Goal: Transaction & Acquisition: Purchase product/service

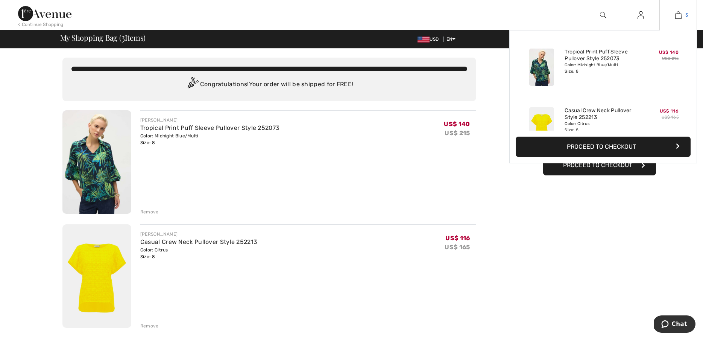
click at [677, 13] on img at bounding box center [678, 15] width 6 height 9
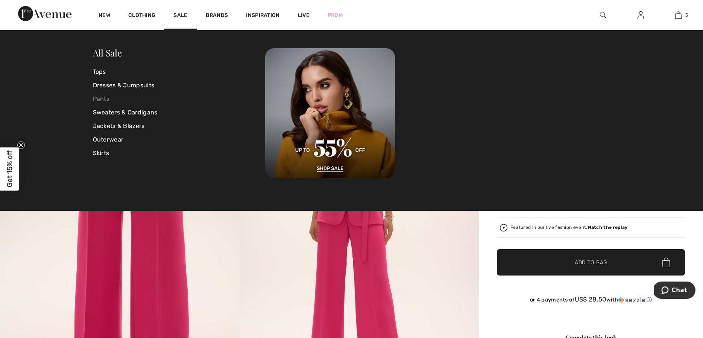
click at [105, 95] on link "Pants" at bounding box center [179, 99] width 173 height 14
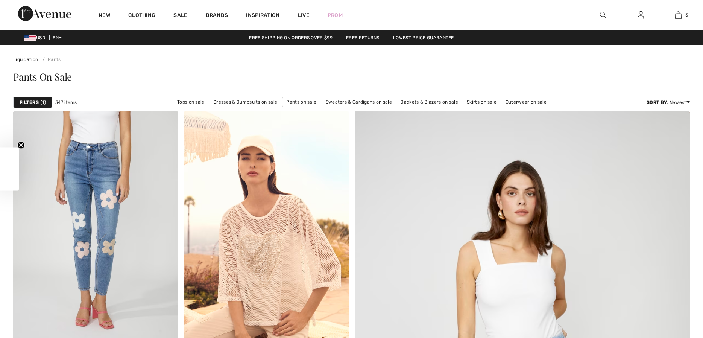
click at [105, 98] on div "Filters 1 347 items Tops on sale Dresses & Jumpsuits on sale Pants on sale Swea…" at bounding box center [351, 102] width 676 height 17
click at [37, 100] on strong "Filters" at bounding box center [29, 102] width 19 height 7
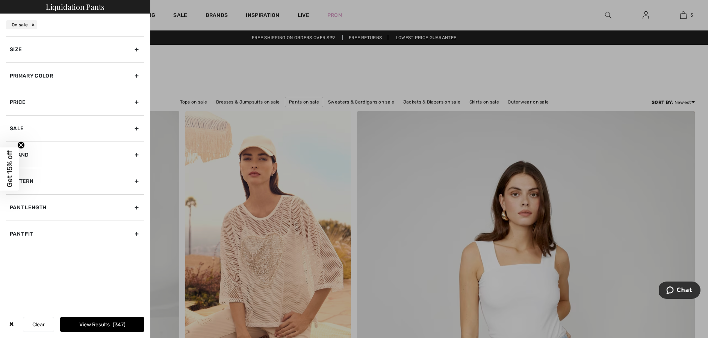
click at [135, 73] on div "Primary Color" at bounding box center [75, 75] width 138 height 26
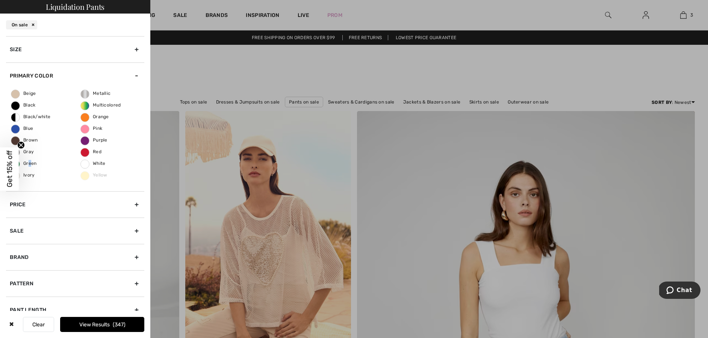
click at [29, 160] on div "Beige Black Black/white Blue Brown Gray Green Ivory Metallic Multicolored Orang…" at bounding box center [75, 140] width 138 height 102
click at [30, 163] on span "Green" at bounding box center [24, 163] width 26 height 5
click at [0, 0] on input "Green" at bounding box center [0, 0] width 0 height 0
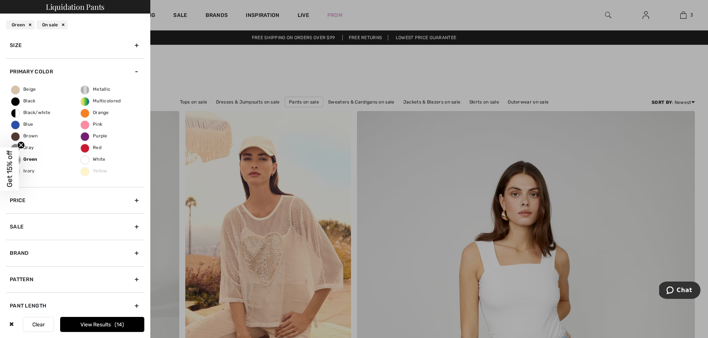
scroll to position [6, 0]
click at [86, 322] on button "View Results 14" at bounding box center [102, 324] width 84 height 15
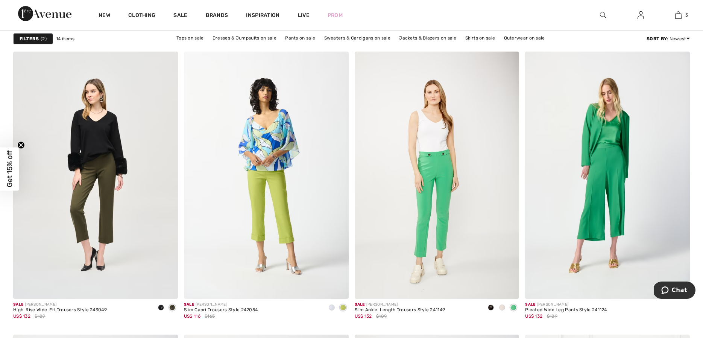
scroll to position [626, 0]
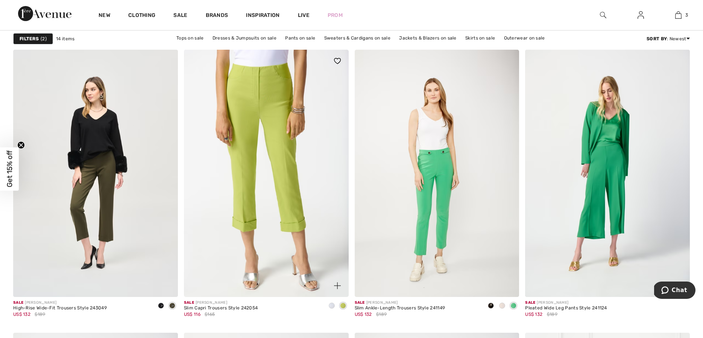
click at [292, 185] on img at bounding box center [266, 173] width 165 height 247
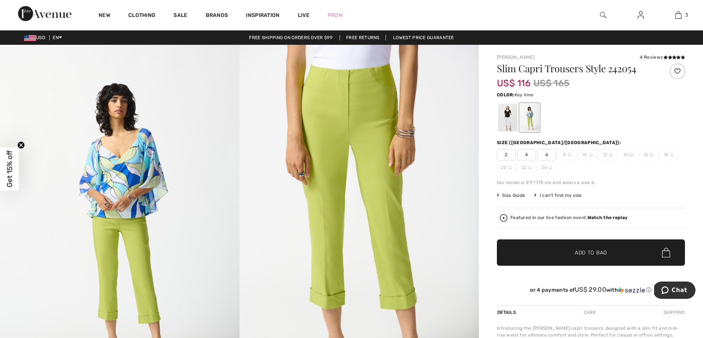
click at [546, 153] on span "6" at bounding box center [546, 154] width 19 height 11
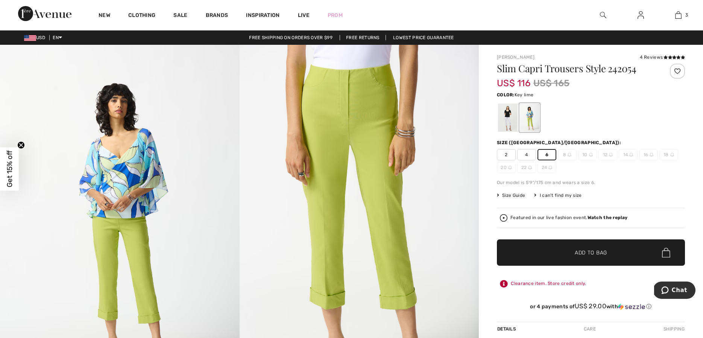
click at [535, 251] on span "✔ Added to Bag Add to Bag" at bounding box center [591, 252] width 188 height 26
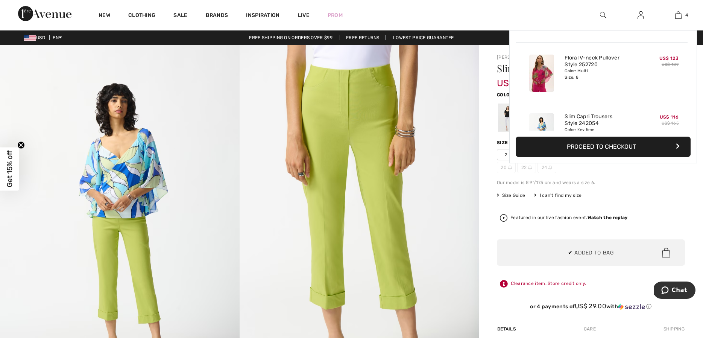
scroll to position [141, 0]
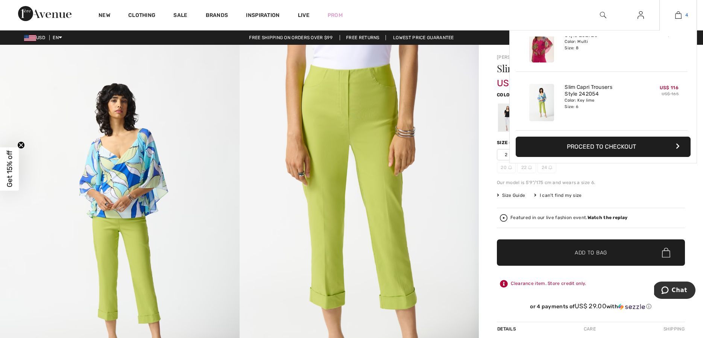
click at [679, 13] on img at bounding box center [678, 15] width 6 height 9
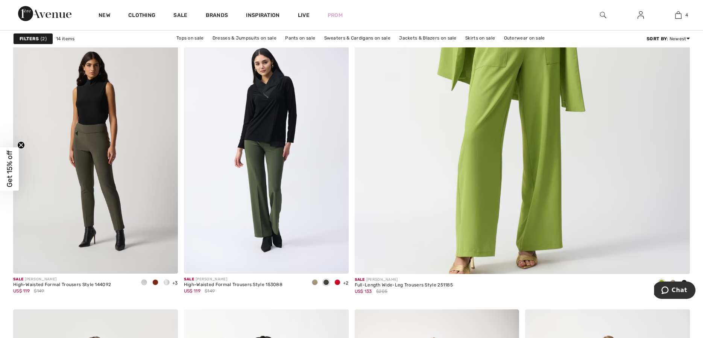
scroll to position [365, 0]
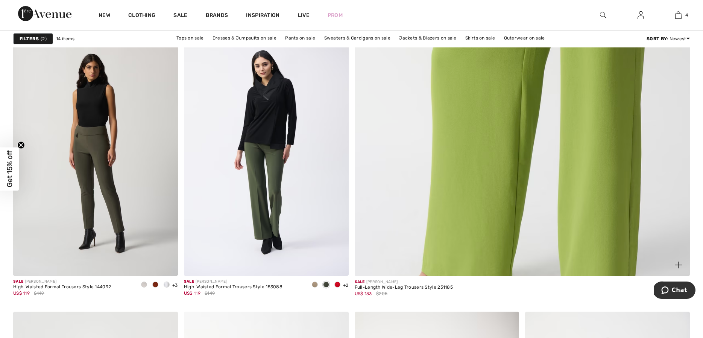
click at [593, 89] on img at bounding box center [522, 47] width 402 height 603
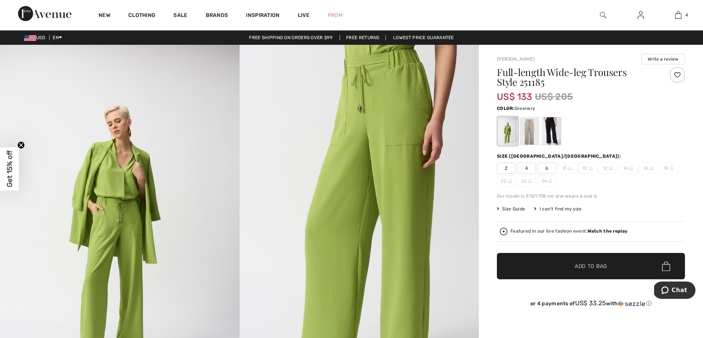
click at [546, 166] on span "6" at bounding box center [546, 167] width 19 height 11
click at [610, 264] on span "✔ Added to Bag Add to Bag" at bounding box center [591, 266] width 188 height 26
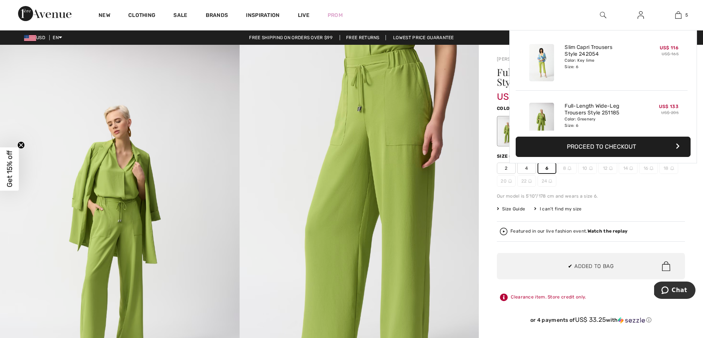
scroll to position [199, 0]
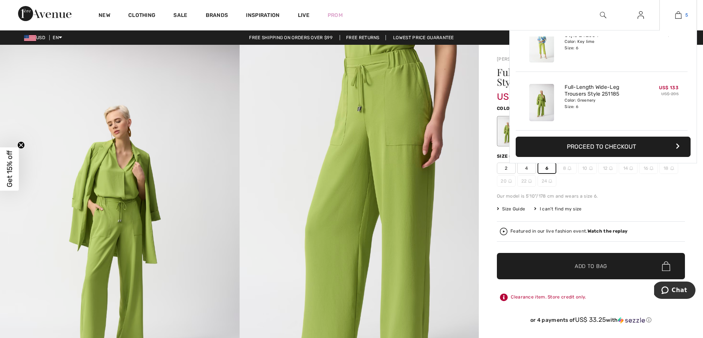
click at [679, 14] on img at bounding box center [678, 15] width 6 height 9
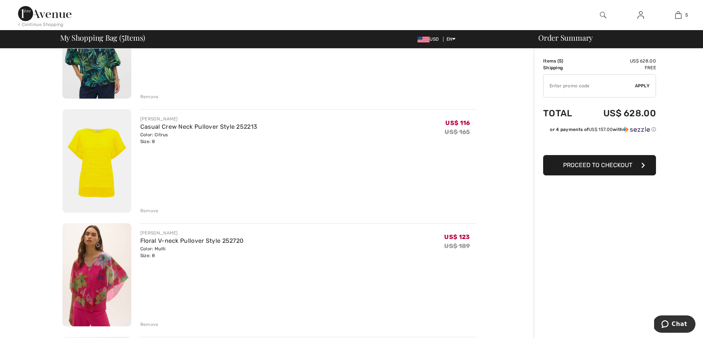
scroll to position [95, 0]
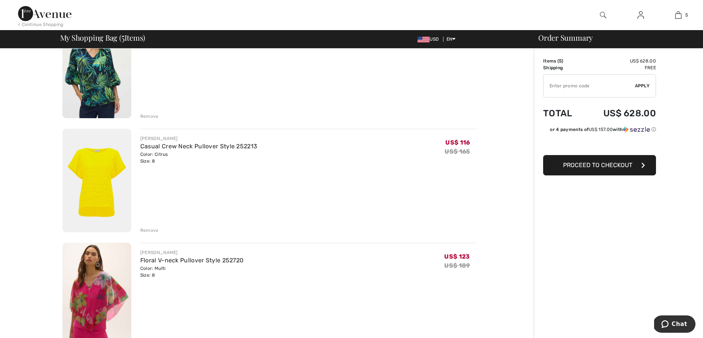
click at [147, 230] on div "Remove" at bounding box center [149, 230] width 18 height 7
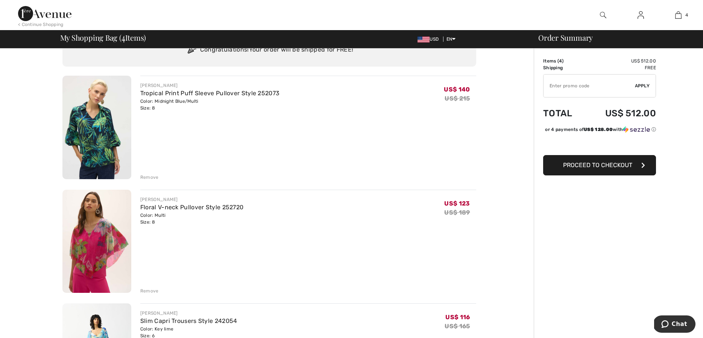
scroll to position [0, 0]
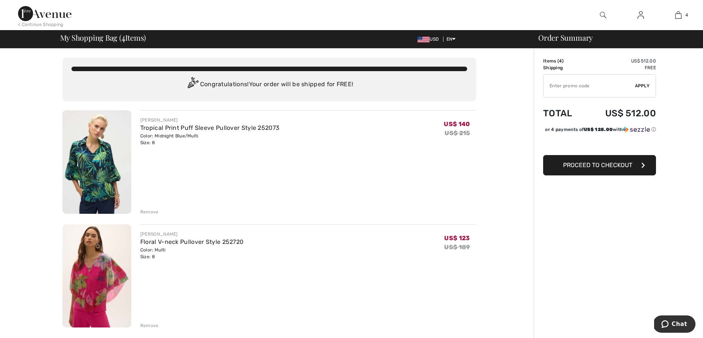
click at [93, 163] on img at bounding box center [96, 161] width 69 height 103
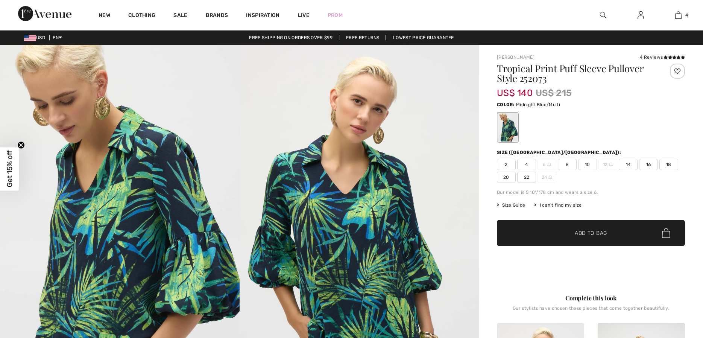
checkbox input "true"
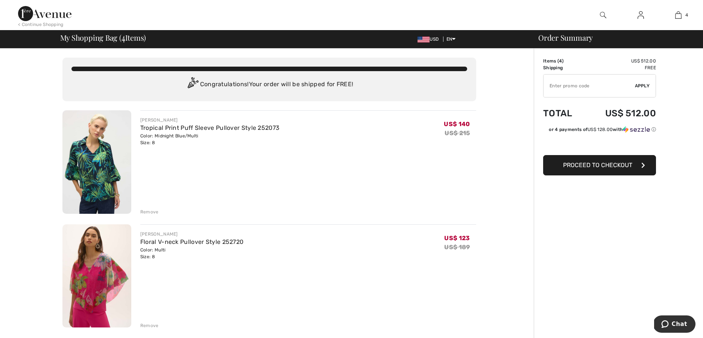
click at [148, 209] on div "Remove" at bounding box center [149, 211] width 18 height 7
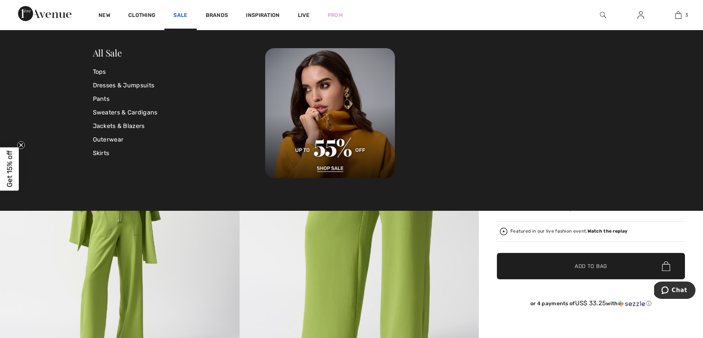
scroll to position [0, 0]
click at [100, 72] on link "Tops" at bounding box center [179, 72] width 173 height 14
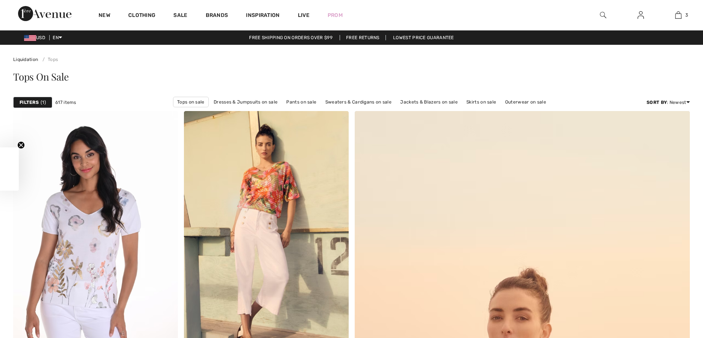
checkbox input "true"
click at [31, 101] on strong "Filters" at bounding box center [29, 102] width 19 height 7
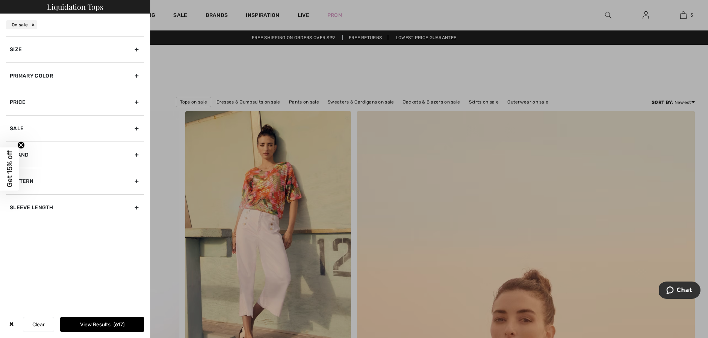
click at [135, 73] on div "Primary Color" at bounding box center [75, 75] width 138 height 26
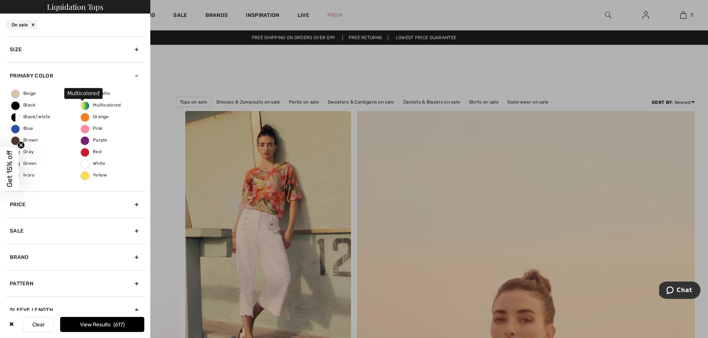
click at [83, 103] on span "Multicolored" at bounding box center [101, 104] width 40 height 5
click at [0, 0] on input "Multicolored" at bounding box center [0, 0] width 0 height 0
click at [85, 321] on button "View Results 94" at bounding box center [102, 324] width 84 height 15
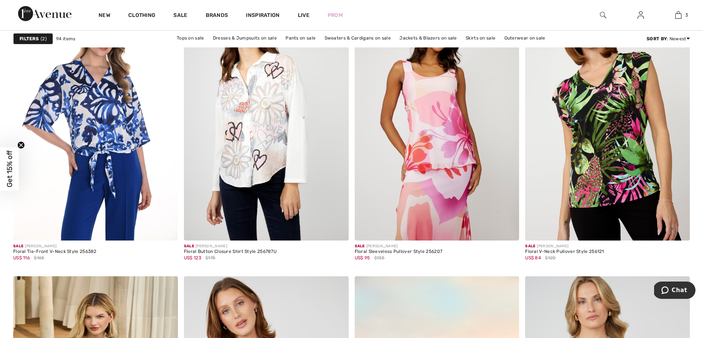
scroll to position [3571, 0]
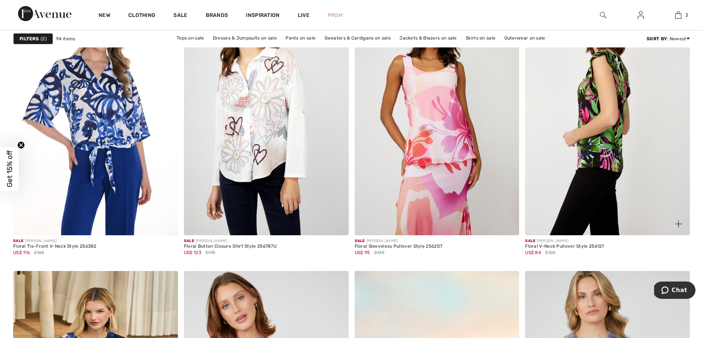
click at [624, 88] on img at bounding box center [607, 111] width 165 height 247
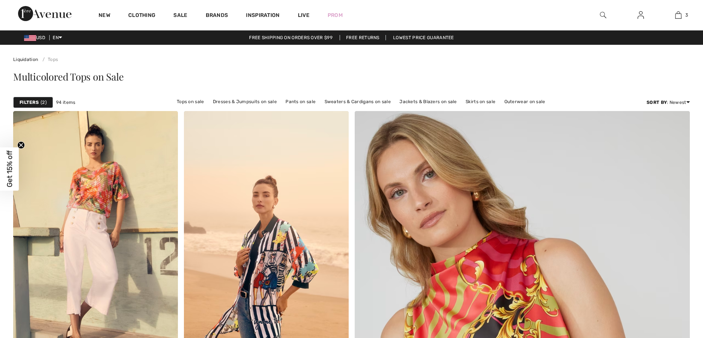
checkbox input "true"
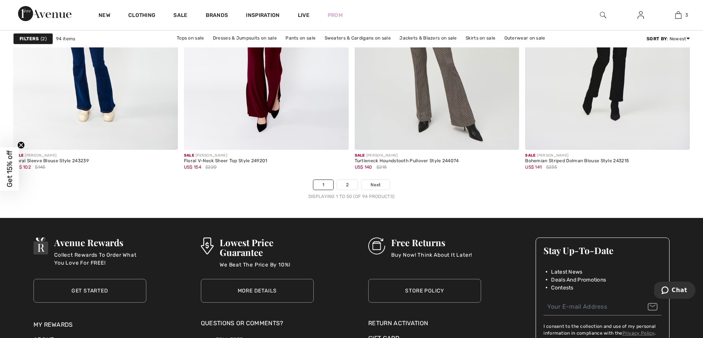
scroll to position [4211, 0]
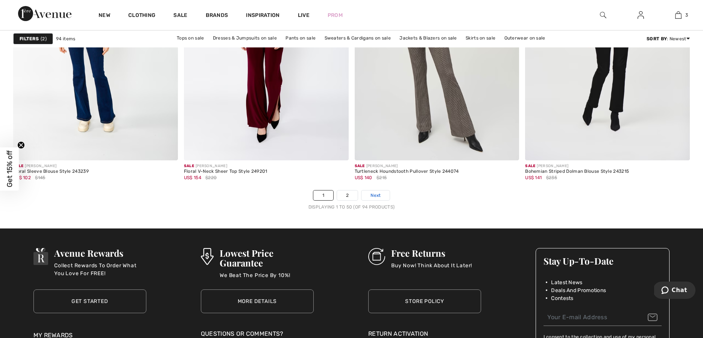
click at [377, 196] on span "Next" at bounding box center [375, 195] width 10 height 7
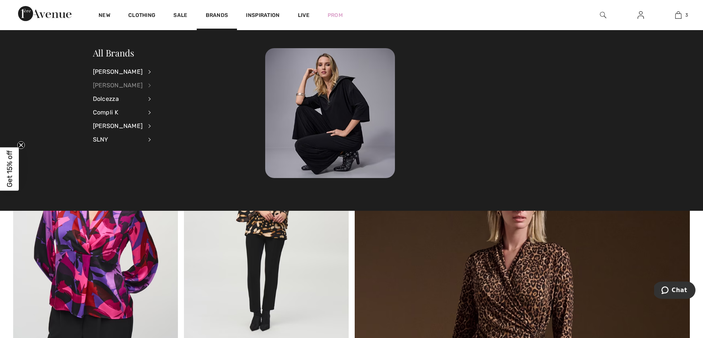
click at [123, 83] on div "[PERSON_NAME]" at bounding box center [118, 86] width 50 height 14
click at [120, 85] on div "[PERSON_NAME]" at bounding box center [118, 86] width 50 height 14
click at [161, 156] on link "Sweaters & Cardigans" at bounding box center [190, 158] width 58 height 12
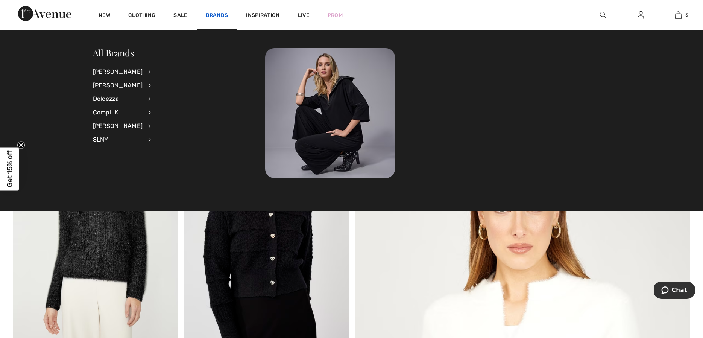
click at [217, 13] on link "Brands" at bounding box center [217, 16] width 23 height 8
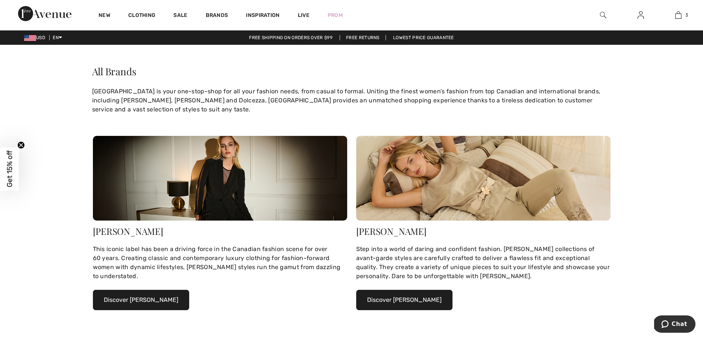
click at [388, 294] on button "Discover [PERSON_NAME]" at bounding box center [404, 299] width 96 height 20
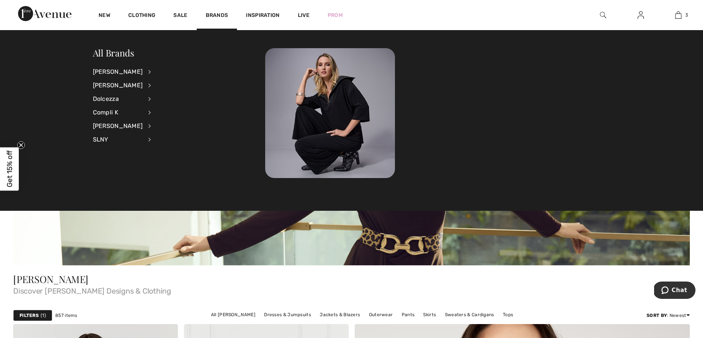
click at [138, 85] on li "Frank Lyman View All Accessories Dresses & Jumpsuits Jackets & Blazers Outerwea…" at bounding box center [127, 86] width 68 height 14
click at [117, 84] on div "[PERSON_NAME]" at bounding box center [118, 86] width 50 height 14
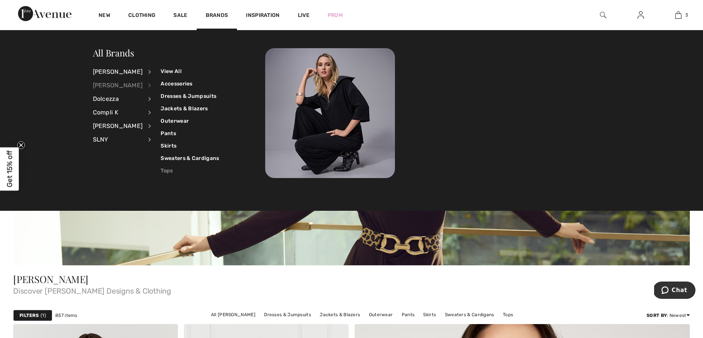
click at [162, 170] on link "Tops" at bounding box center [190, 170] width 58 height 12
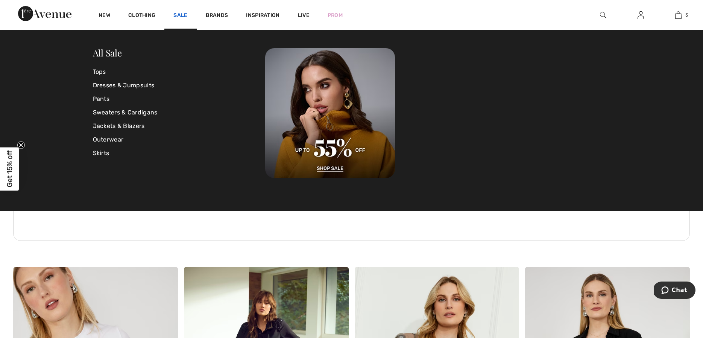
scroll to position [3293, 0]
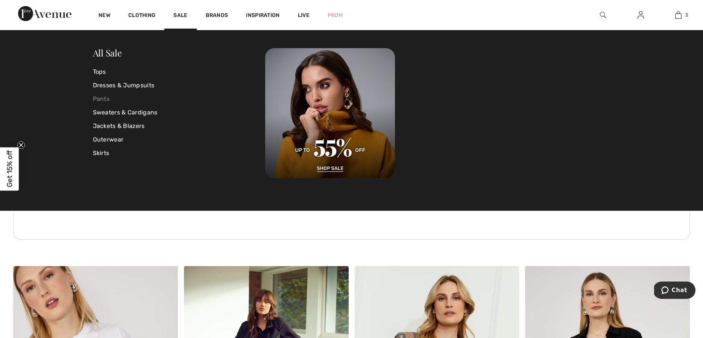
click at [102, 97] on link "Pants" at bounding box center [179, 99] width 173 height 14
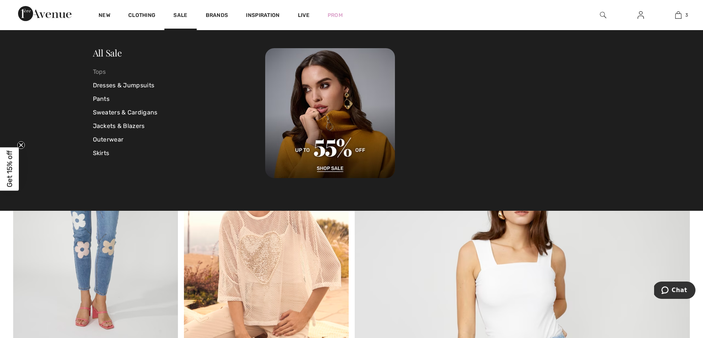
click at [100, 70] on link "Tops" at bounding box center [179, 72] width 173 height 14
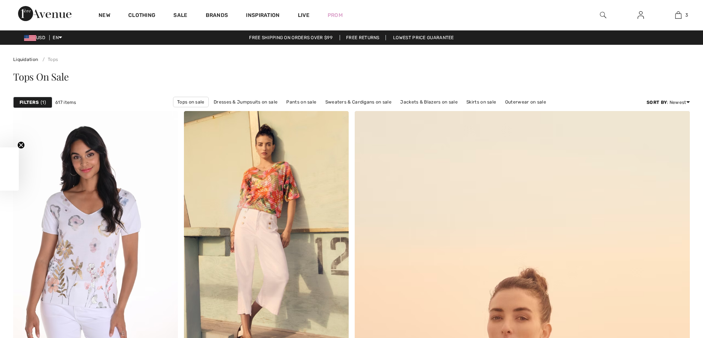
checkbox input "true"
click at [44, 101] on span "1" at bounding box center [43, 102] width 5 height 7
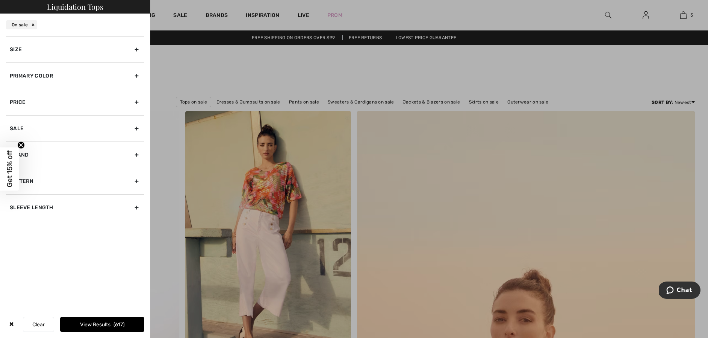
click at [136, 127] on div "Sale" at bounding box center [75, 128] width 138 height 26
click at [136, 74] on div "Primary Color" at bounding box center [75, 75] width 138 height 26
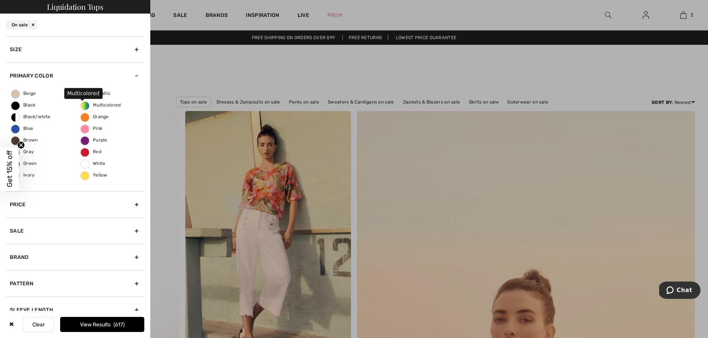
click at [82, 103] on span "Multicolored" at bounding box center [101, 104] width 40 height 5
click at [0, 0] on input "Multicolored" at bounding box center [0, 0] width 0 height 0
click at [95, 323] on button "View Results 94" at bounding box center [102, 324] width 84 height 15
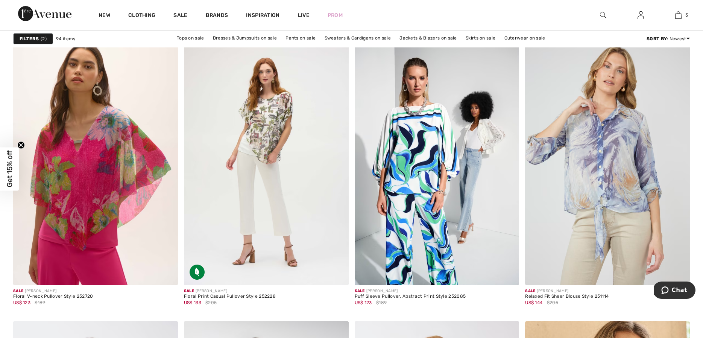
scroll to position [1310, 0]
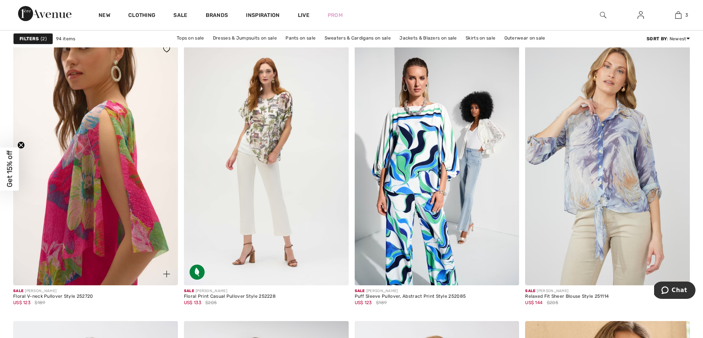
click at [114, 145] on img at bounding box center [95, 161] width 165 height 247
click at [112, 145] on img at bounding box center [95, 161] width 165 height 247
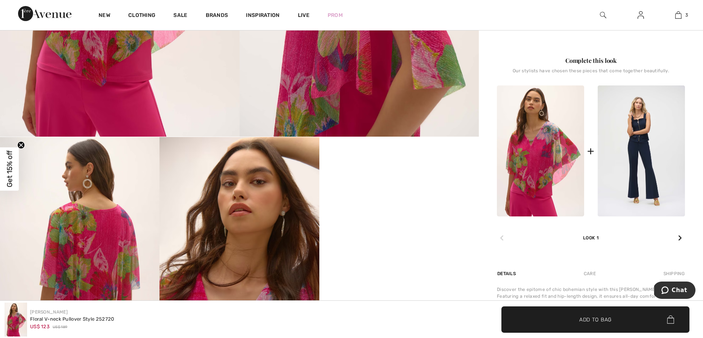
scroll to position [269, 0]
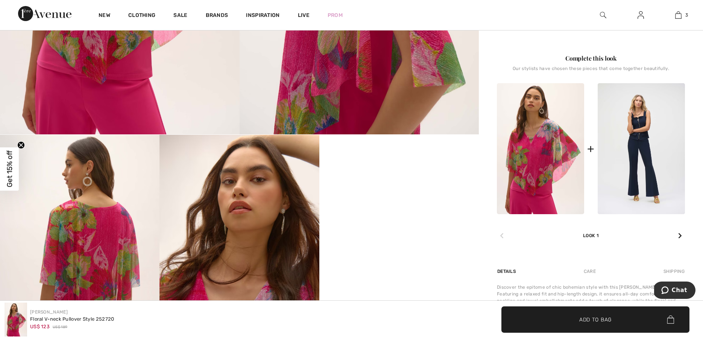
click at [547, 176] on img at bounding box center [540, 148] width 87 height 131
click at [530, 197] on img at bounding box center [540, 148] width 87 height 131
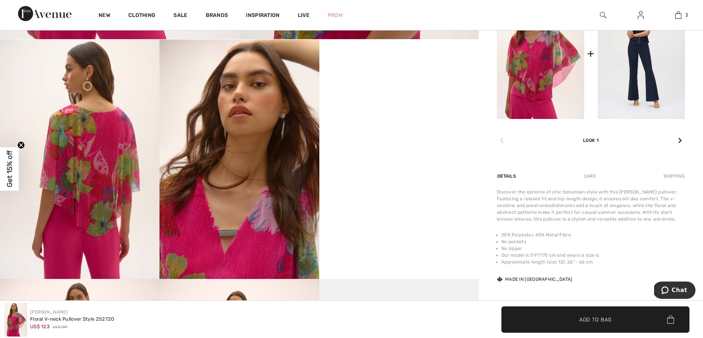
scroll to position [359, 0]
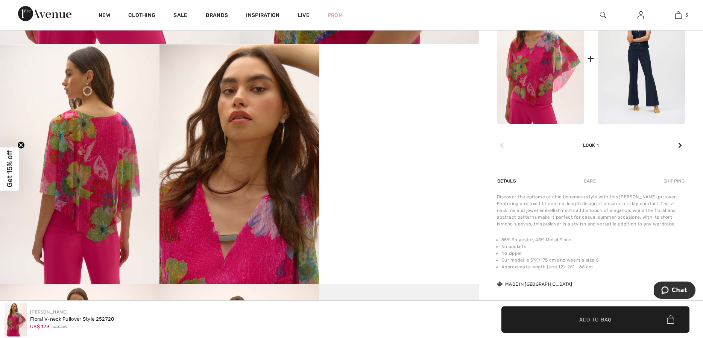
click at [535, 115] on img at bounding box center [540, 58] width 87 height 131
click at [550, 74] on img at bounding box center [540, 58] width 87 height 131
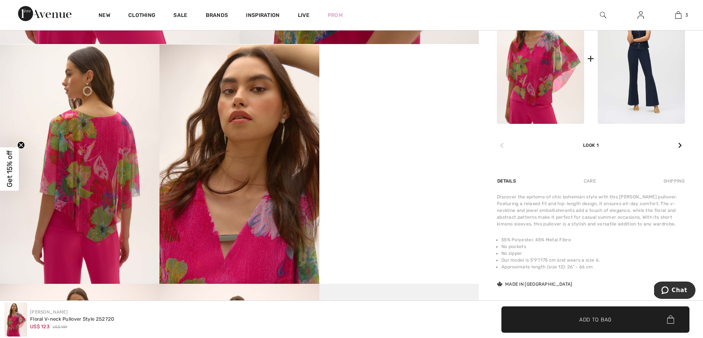
click at [679, 145] on icon at bounding box center [680, 145] width 4 height 6
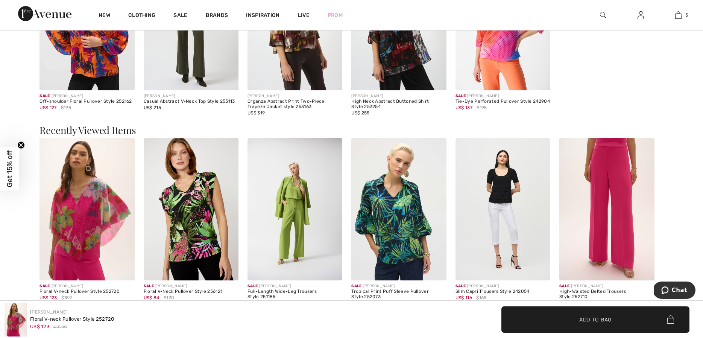
scroll to position [1132, 0]
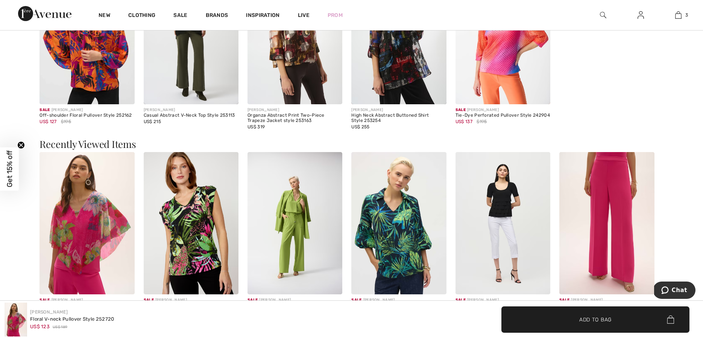
click at [601, 186] on img at bounding box center [606, 223] width 95 height 142
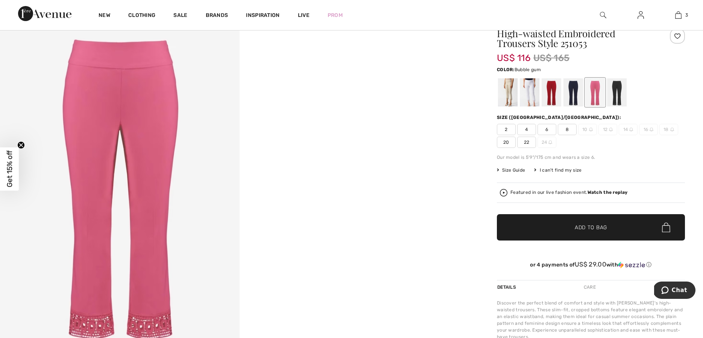
scroll to position [33, 0]
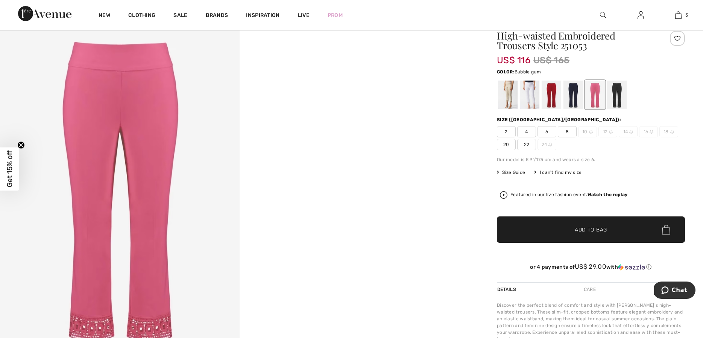
click at [550, 130] on span "6" at bounding box center [546, 131] width 19 height 11
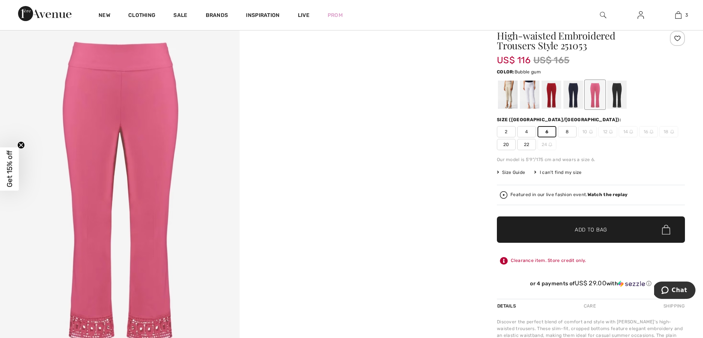
click at [579, 227] on span "Add to Bag" at bounding box center [590, 230] width 32 height 8
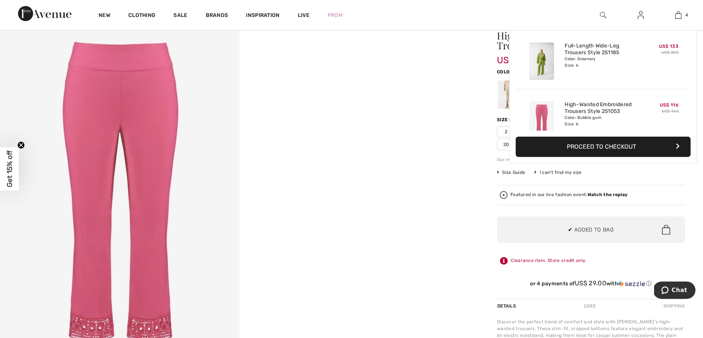
scroll to position [141, 0]
